Goal: Use online tool/utility: Utilize a website feature to perform a specific function

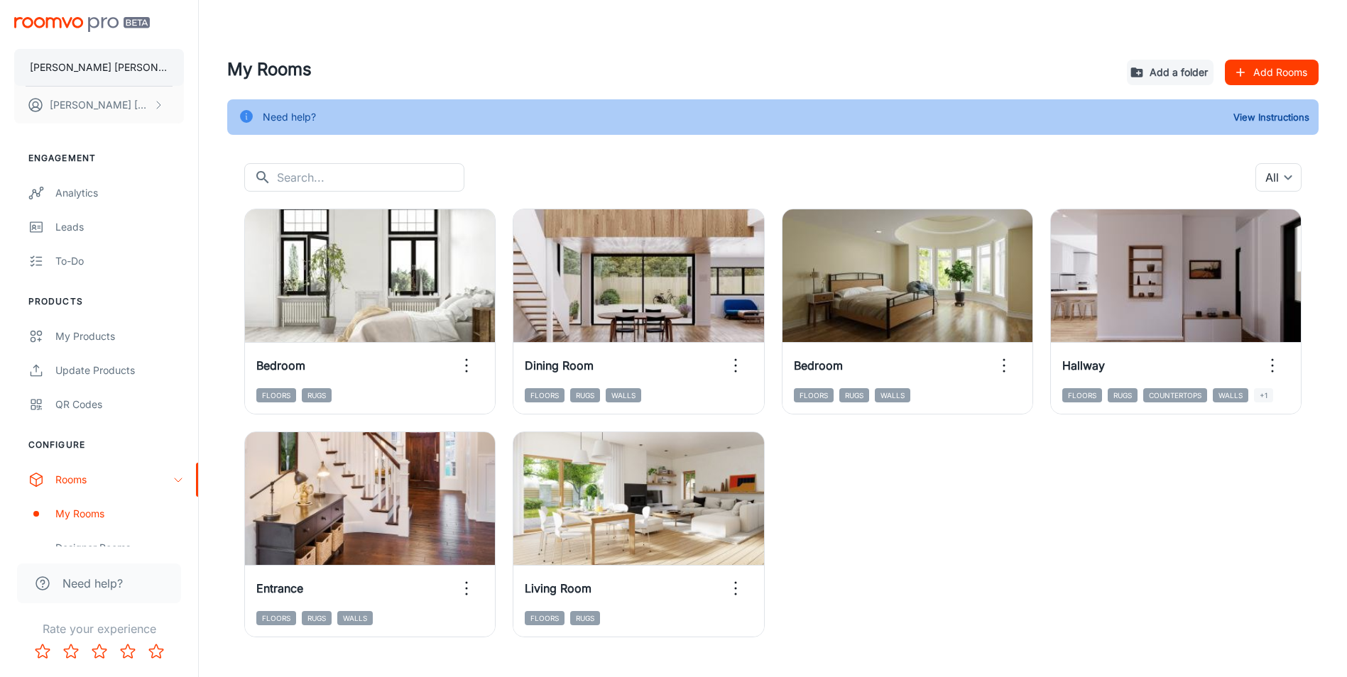
click at [94, 70] on p "[PERSON_NAME] [PERSON_NAME]" at bounding box center [99, 68] width 138 height 16
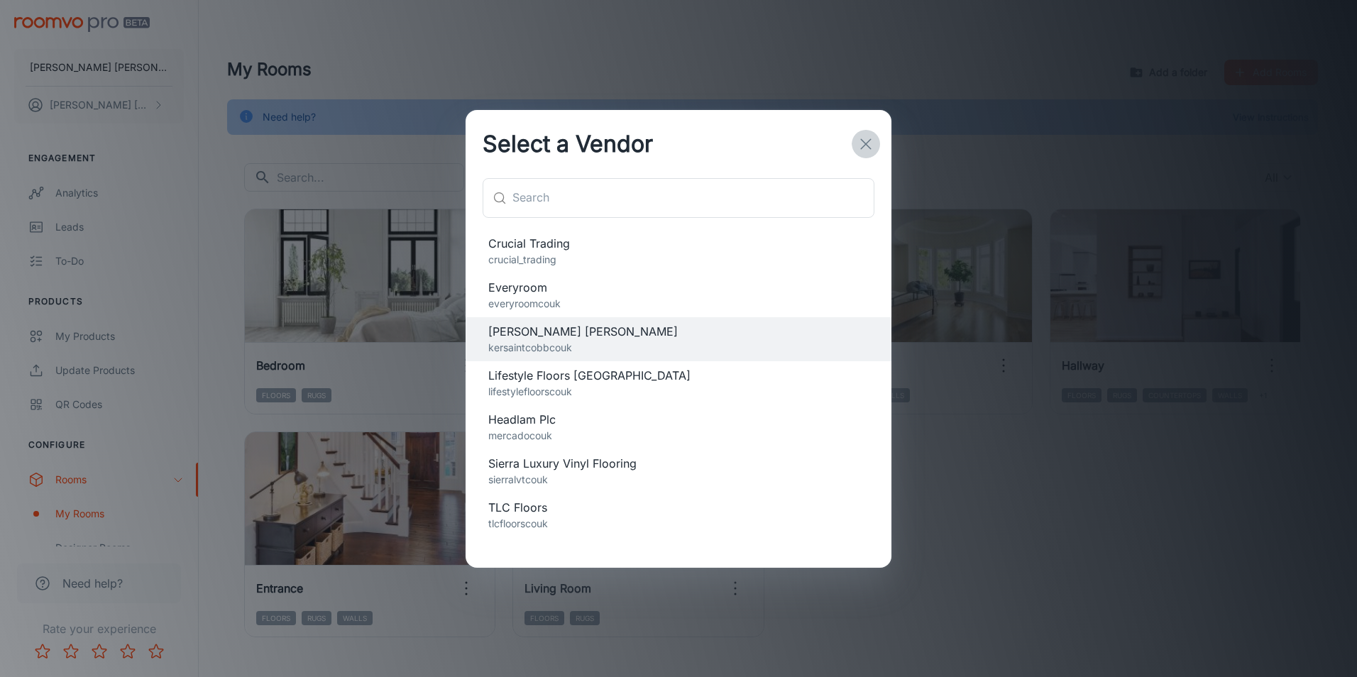
click at [872, 140] on icon "button" at bounding box center [865, 144] width 17 height 17
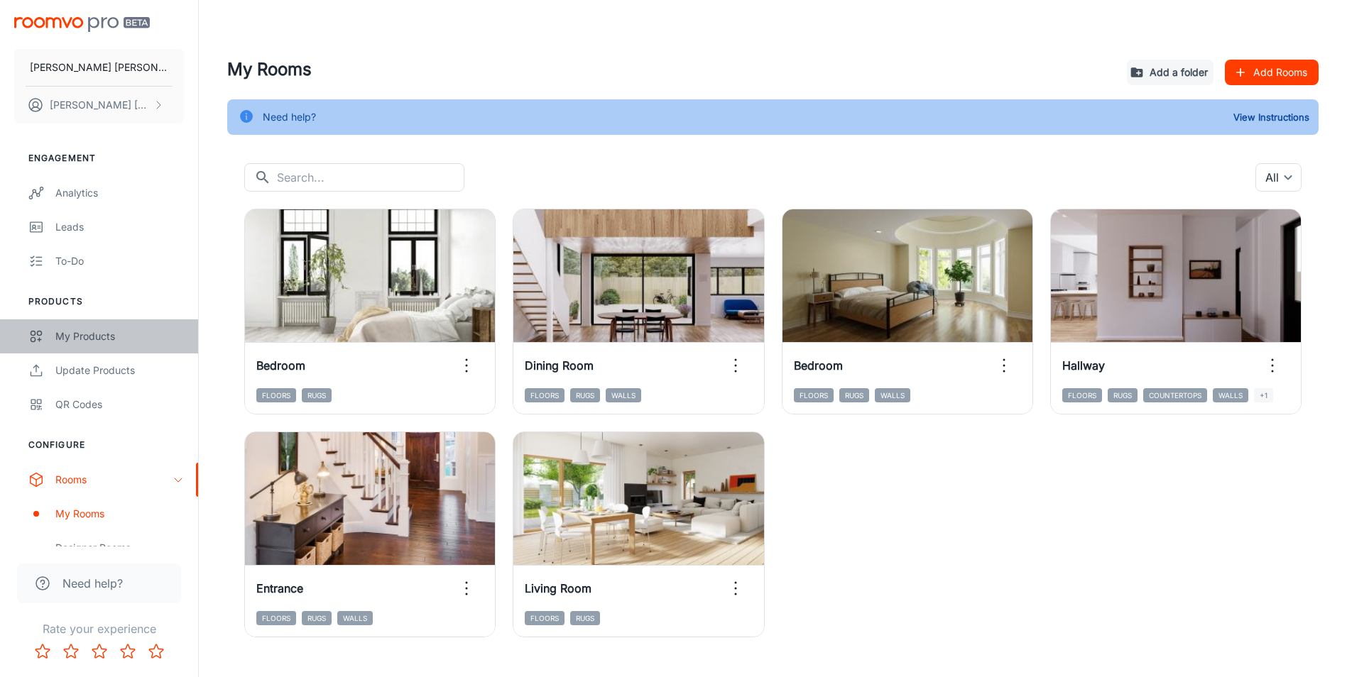
click at [93, 329] on div "My Products" at bounding box center [119, 337] width 128 height 16
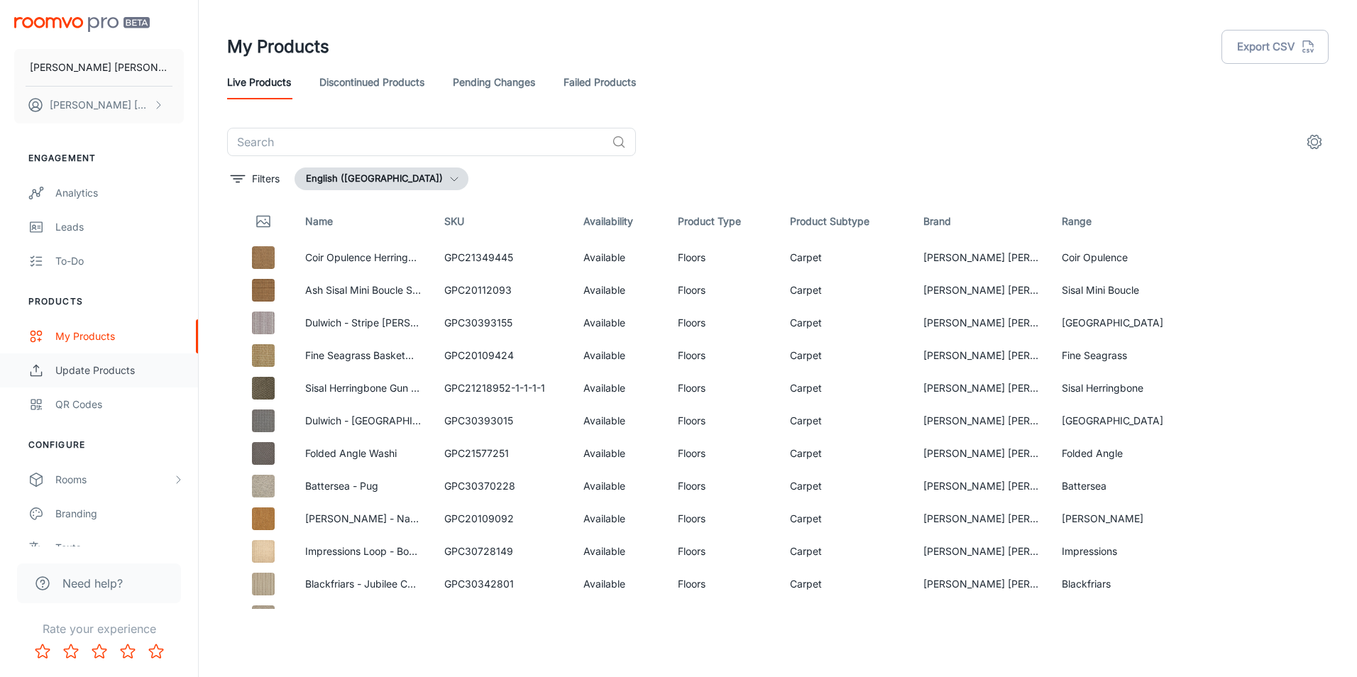
click at [90, 380] on link "Update Products" at bounding box center [99, 370] width 198 height 34
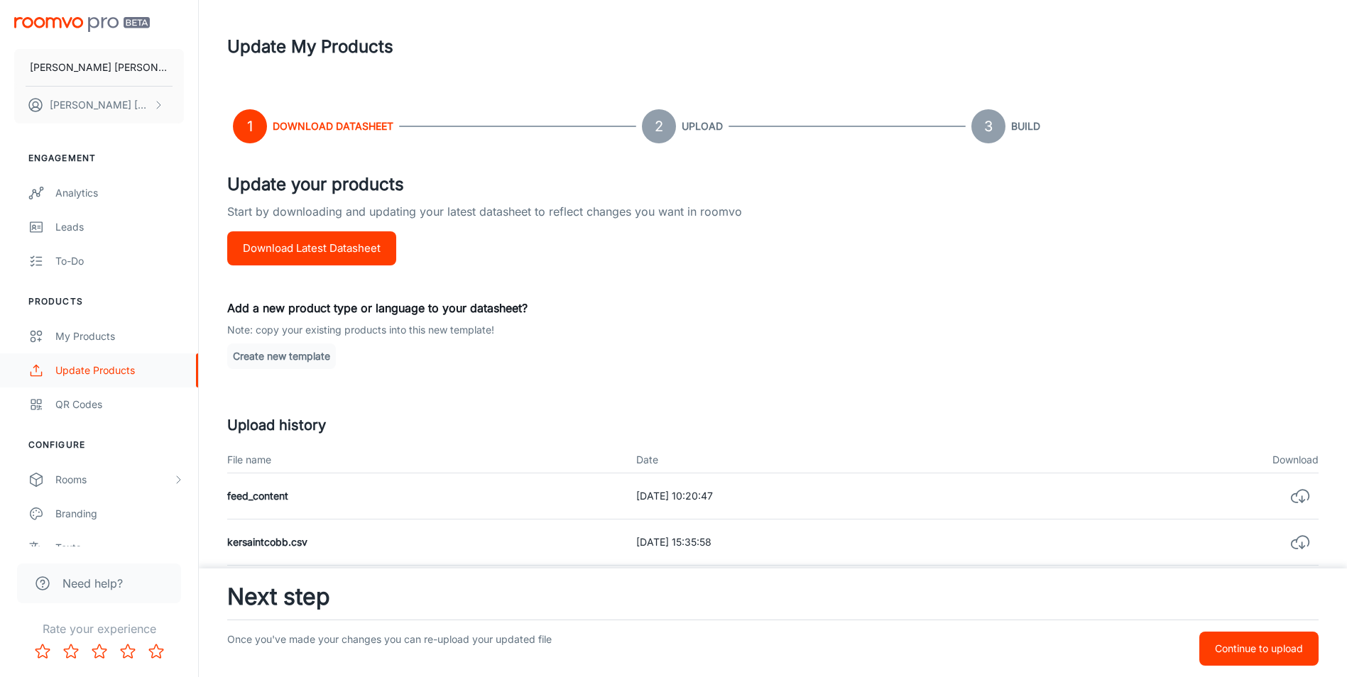
click at [91, 356] on link "Update Products" at bounding box center [99, 370] width 198 height 34
click at [96, 338] on div "My Products" at bounding box center [119, 337] width 128 height 16
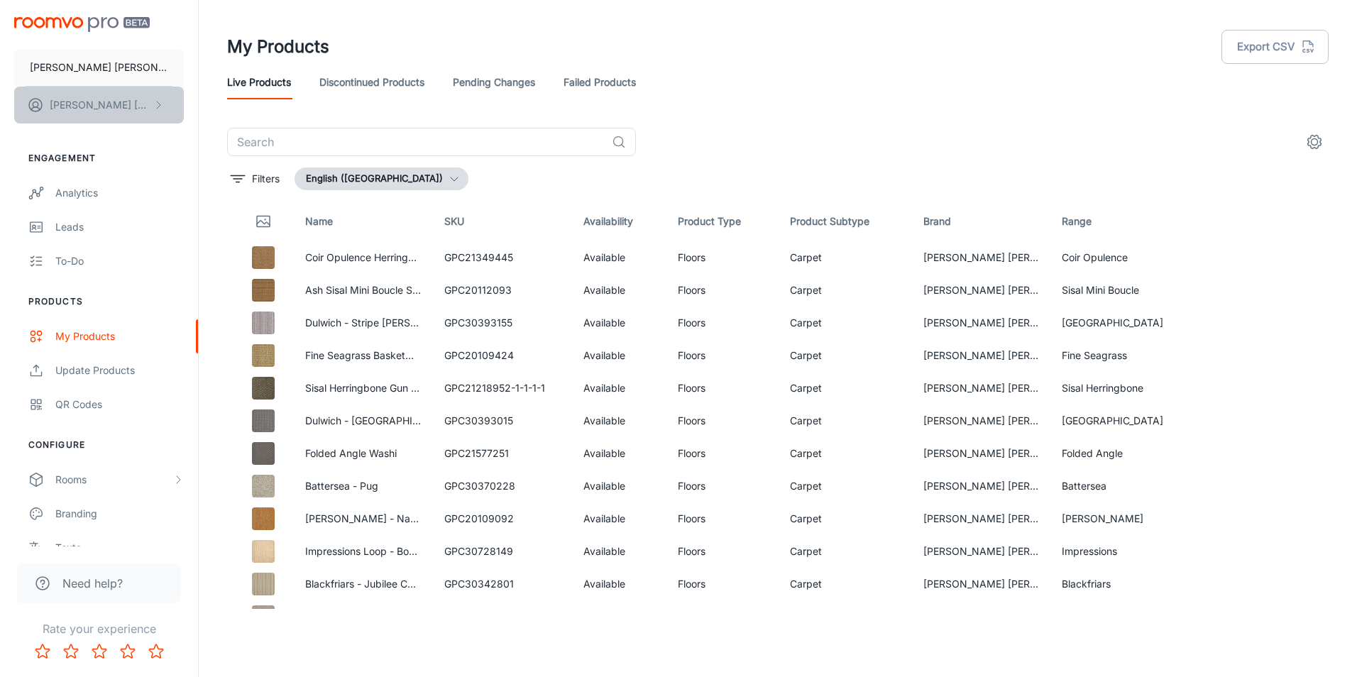
click at [98, 102] on p "[PERSON_NAME]" at bounding box center [100, 105] width 100 height 16
click at [102, 65] on div at bounding box center [678, 338] width 1357 height 677
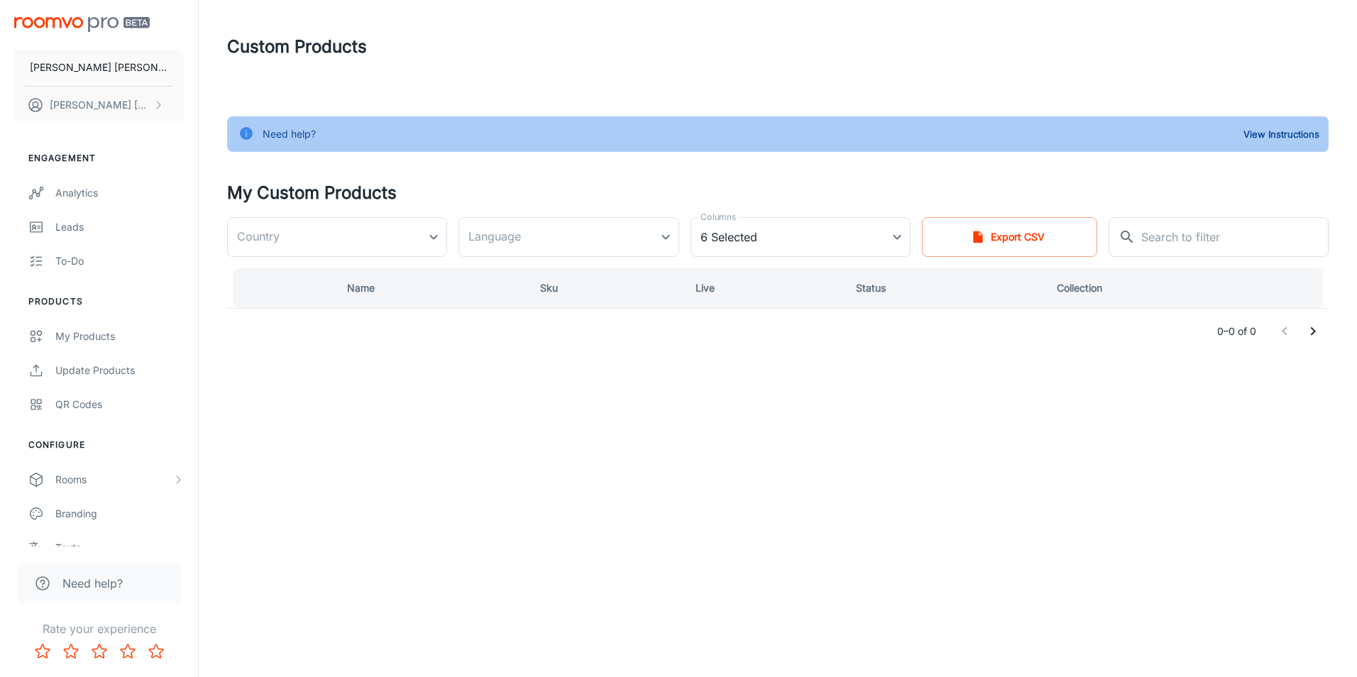
type input "United Kingdom"
type input "en-gb"
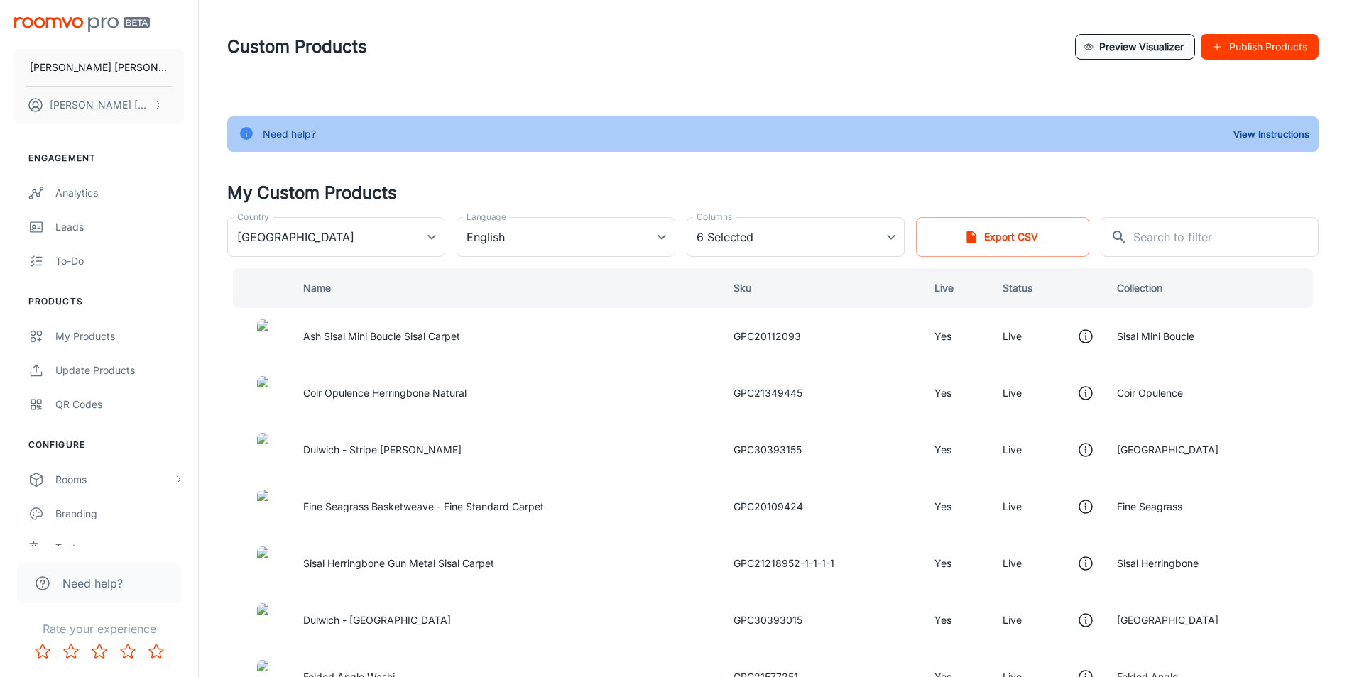
click at [1113, 42] on button "Preview Visualizer" at bounding box center [1135, 47] width 120 height 26
